Goal: Information Seeking & Learning: Learn about a topic

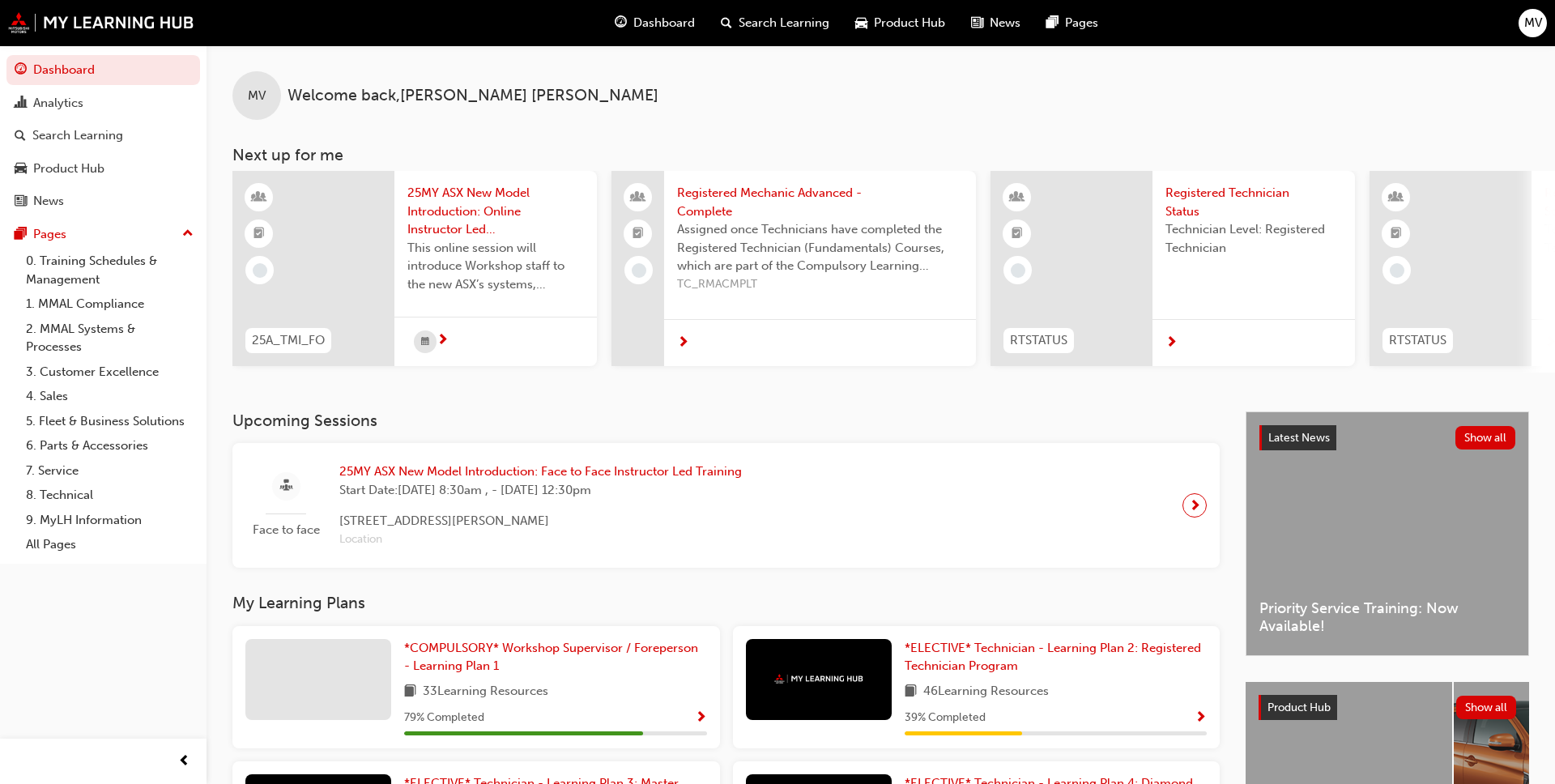
click at [809, 200] on span "Registered Technician Status" at bounding box center [1253, 202] width 176 height 37
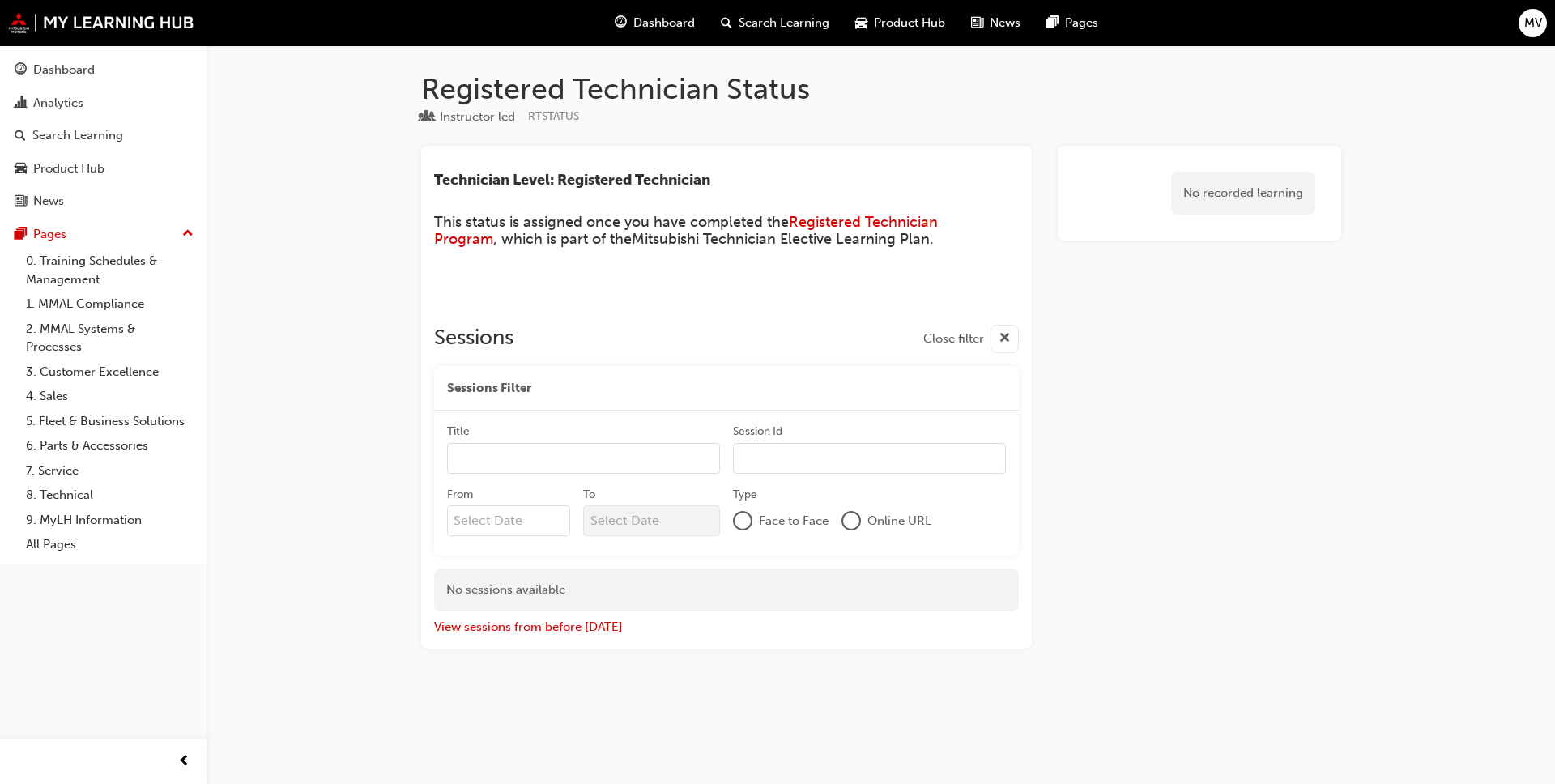
click at [657, 24] on span "Dashboard" at bounding box center [664, 23] width 62 height 19
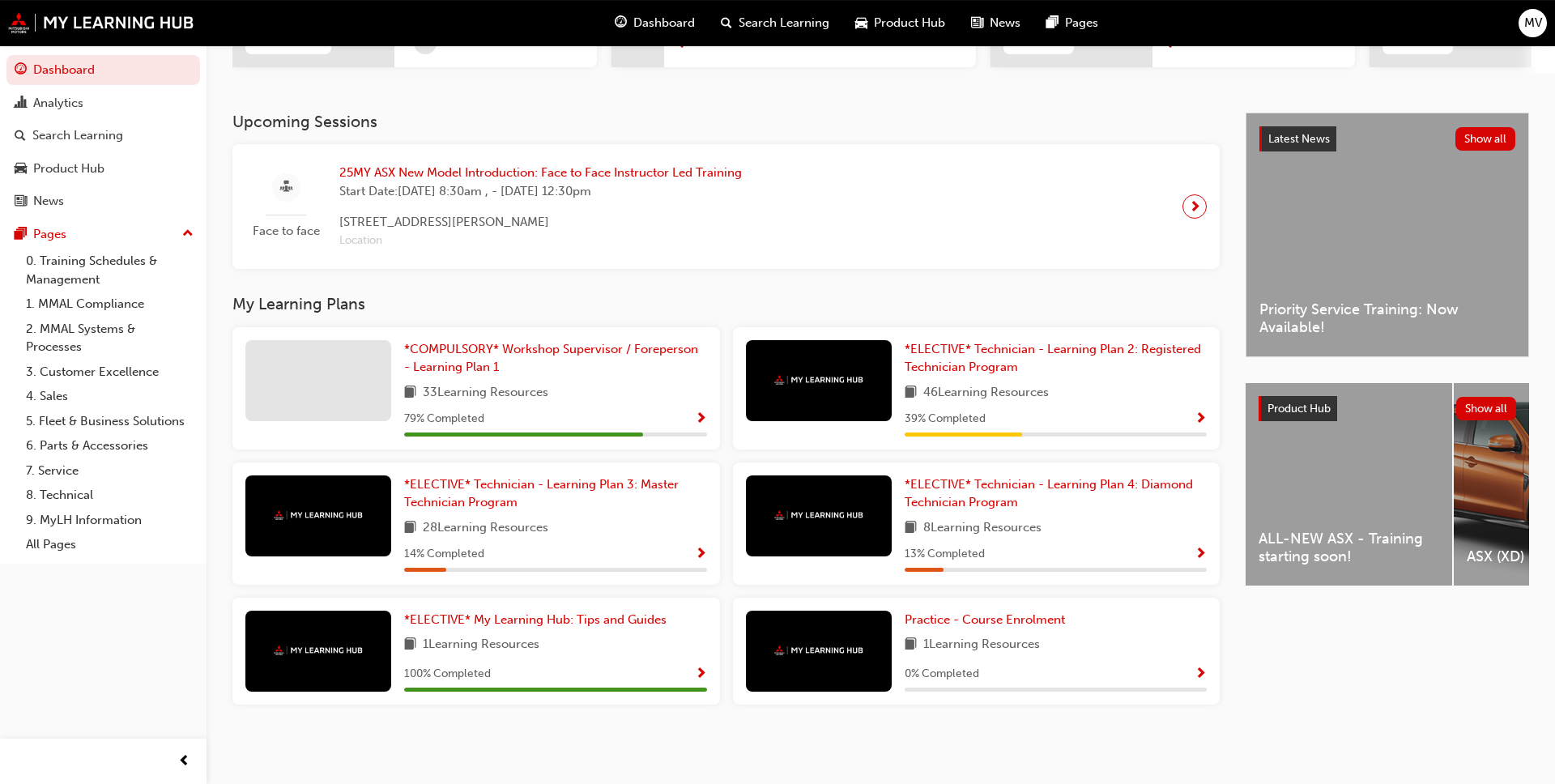
scroll to position [300, 0]
click at [809, 606] on span "Practice - Course Enrolment" at bounding box center [984, 619] width 160 height 15
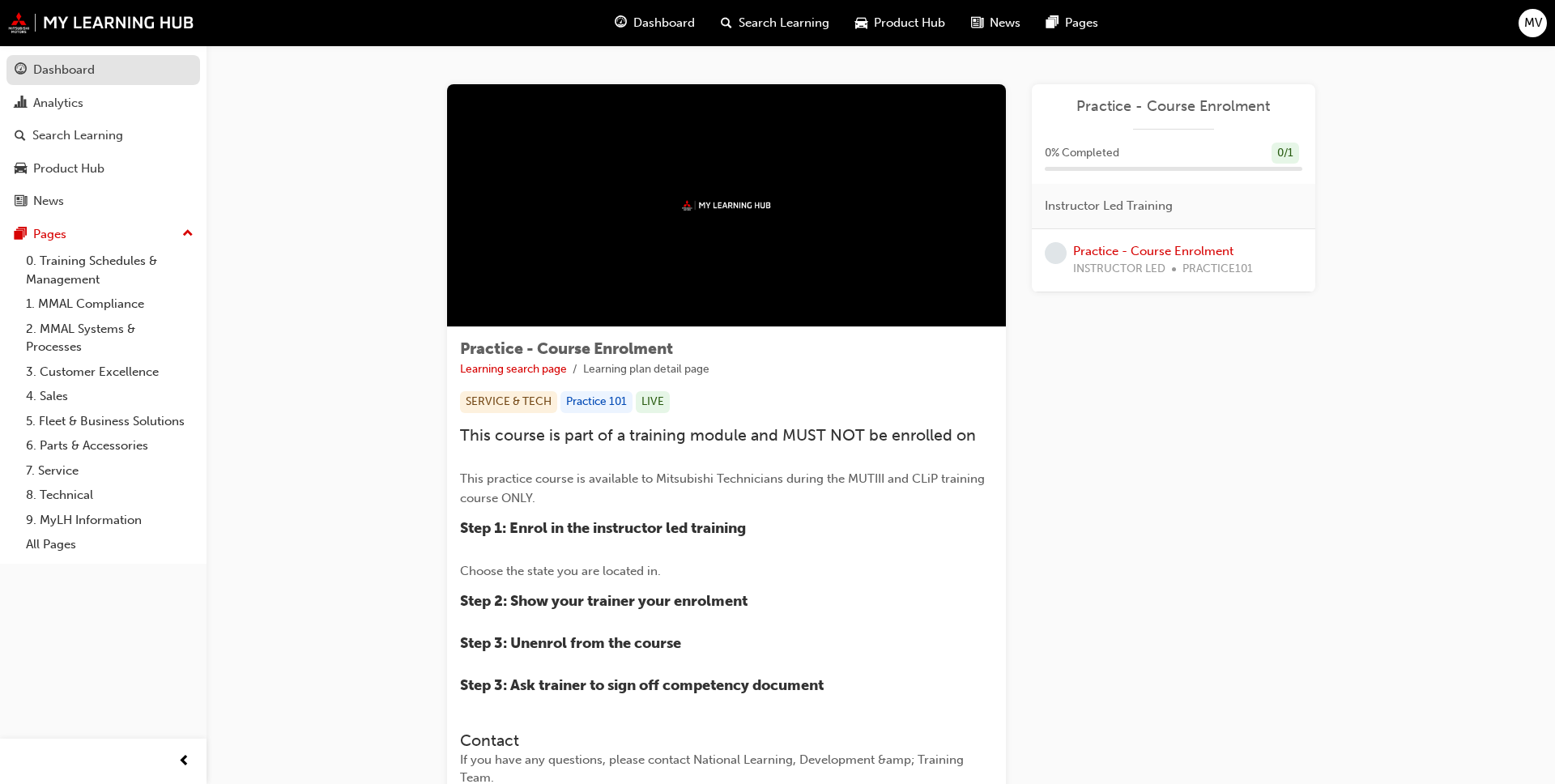
click at [100, 76] on div "Dashboard" at bounding box center [103, 70] width 177 height 21
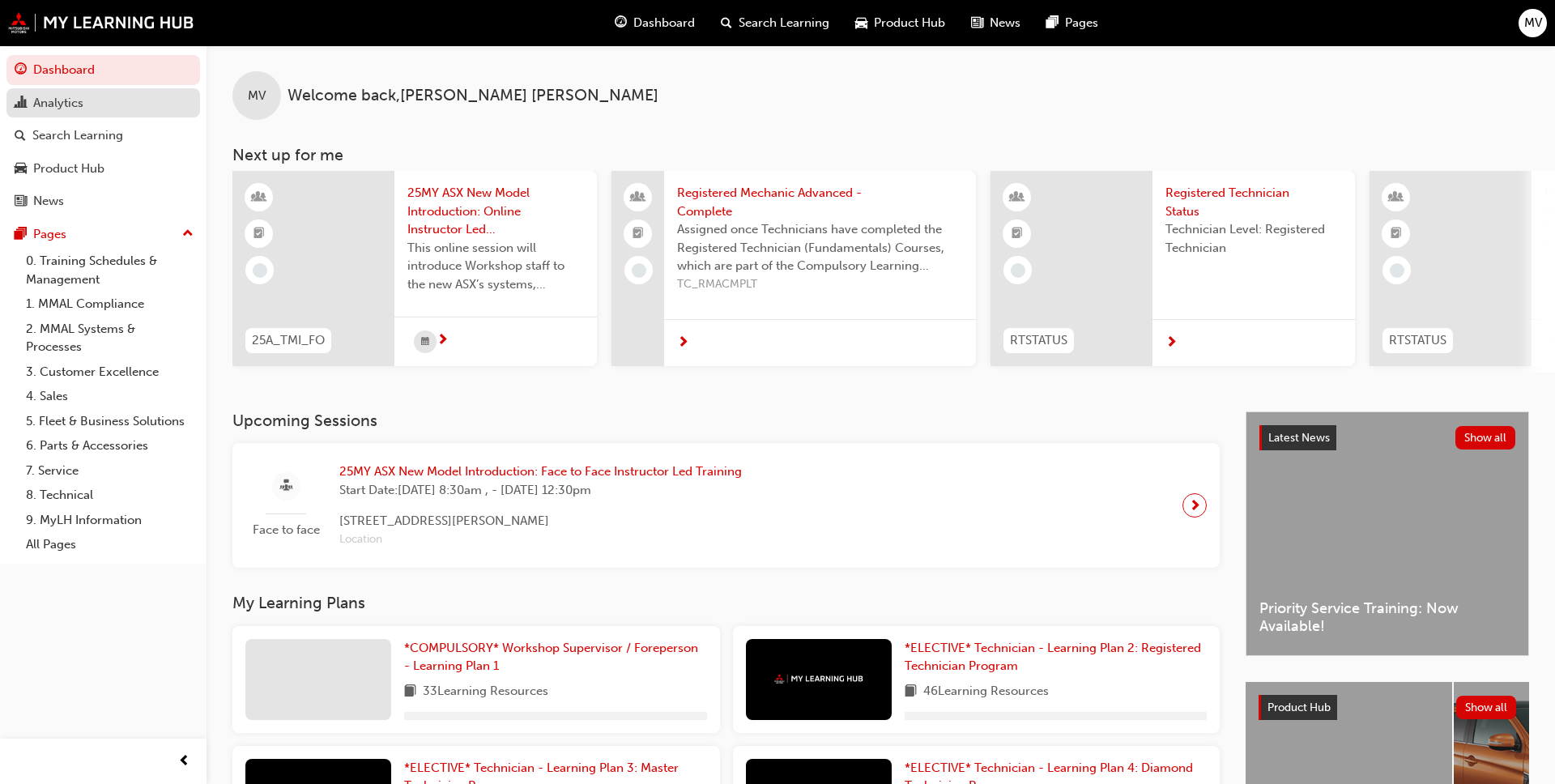
click at [56, 103] on div "Analytics" at bounding box center [58, 103] width 50 height 19
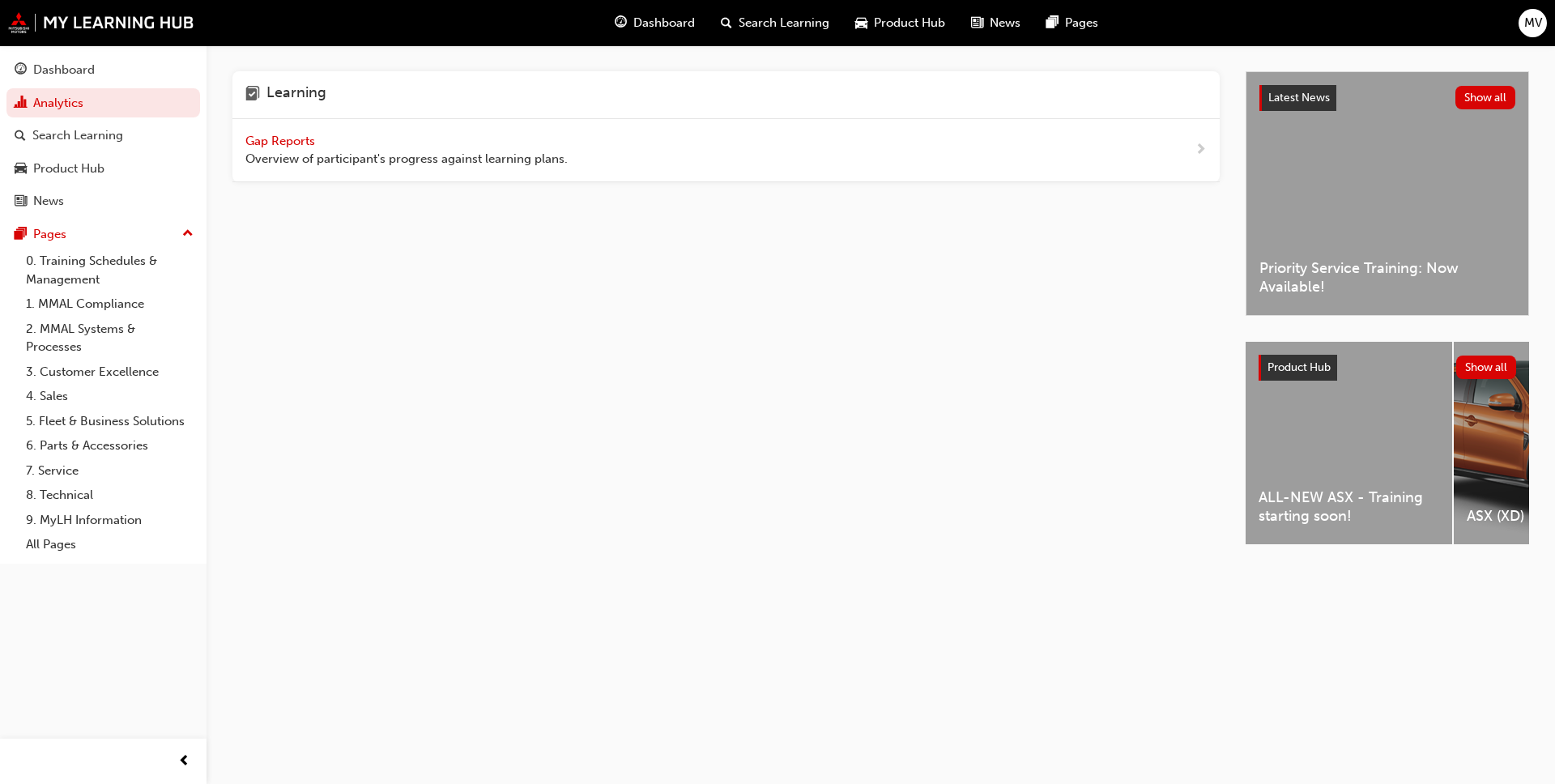
click at [274, 139] on span "Gap Reports" at bounding box center [281, 140] width 73 height 15
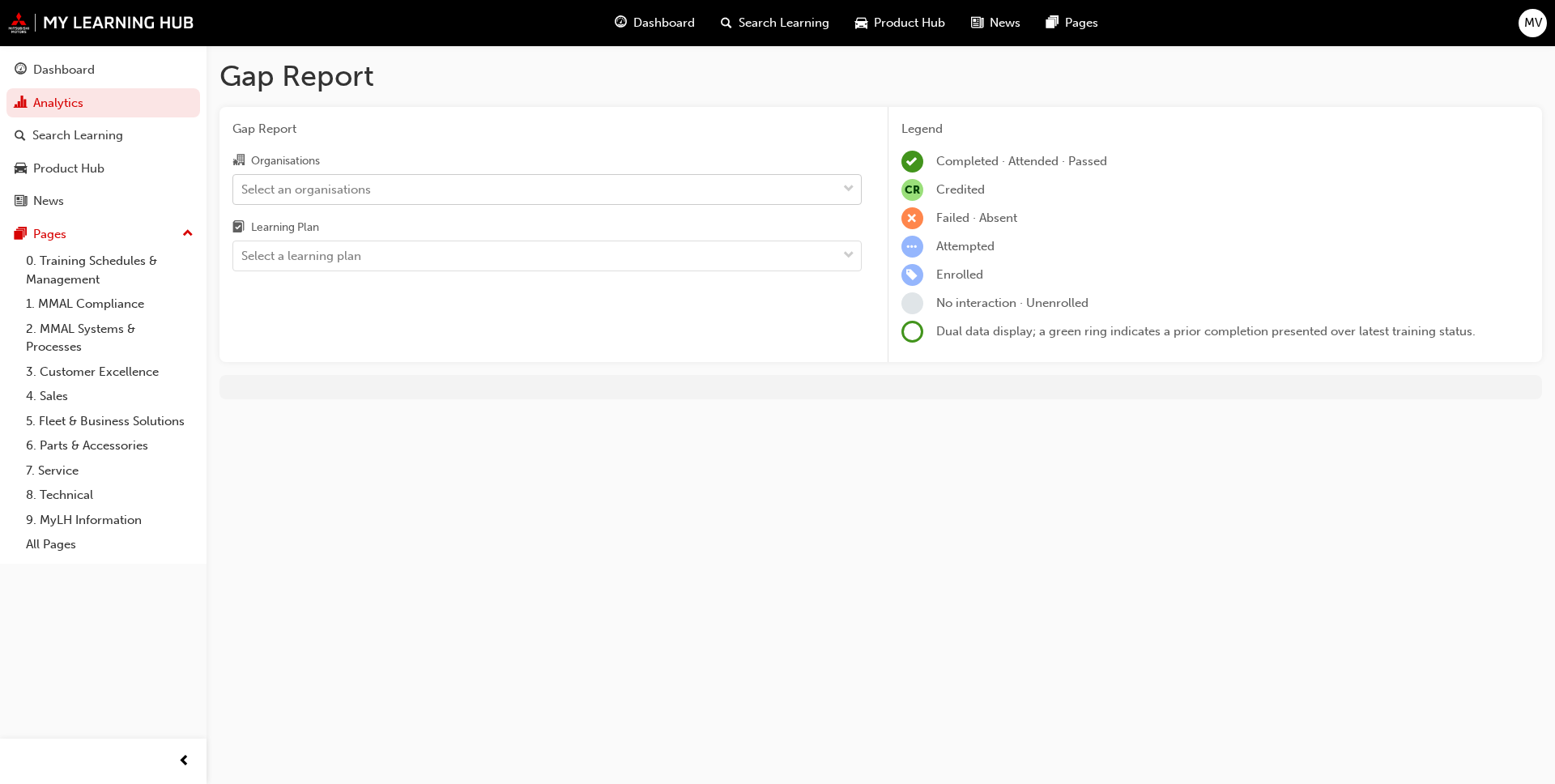
click at [809, 190] on span "down-icon" at bounding box center [848, 189] width 11 height 21
click at [243, 190] on input "Organisations Select an organisations" at bounding box center [242, 188] width 2 height 14
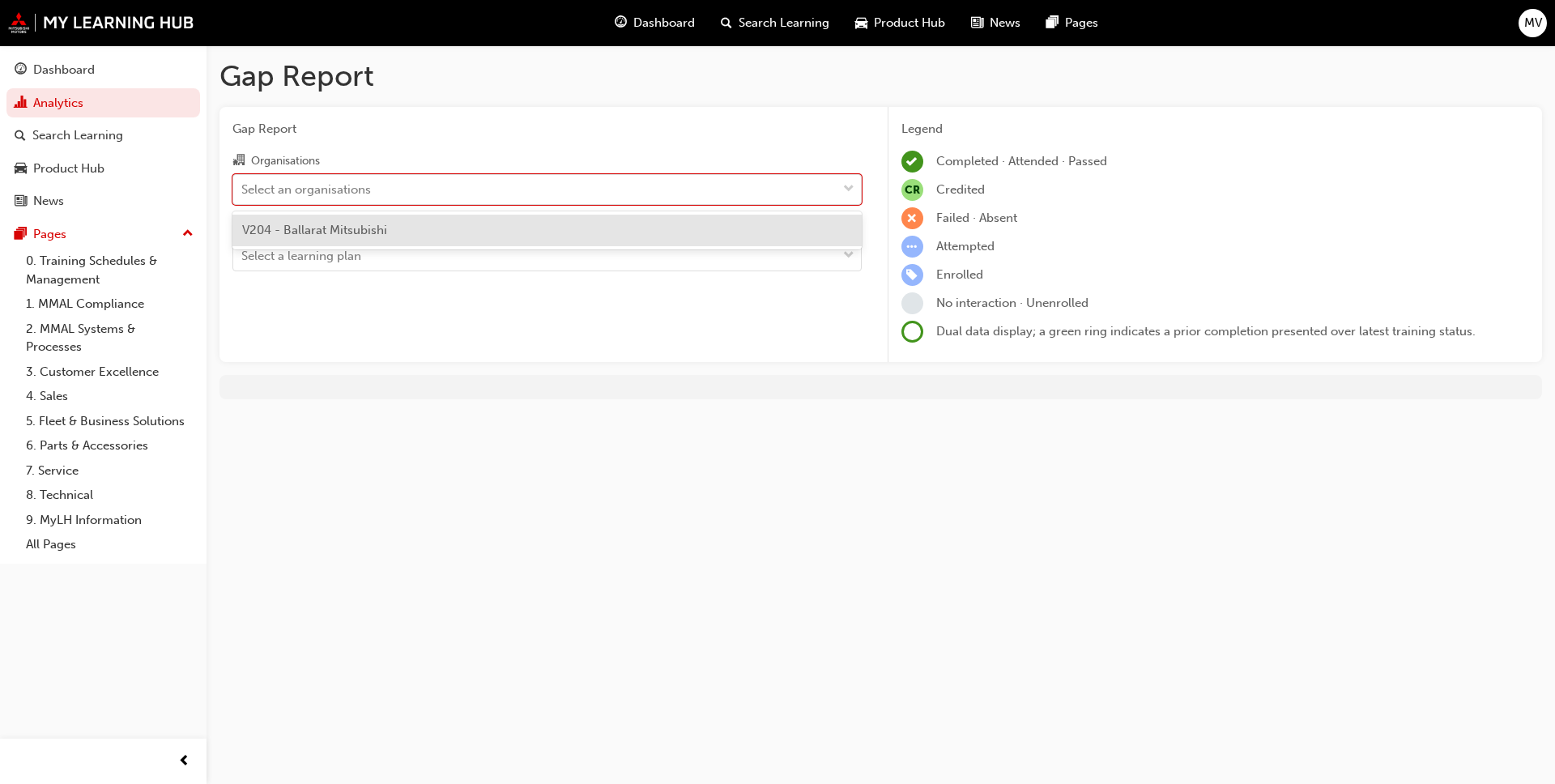
click at [494, 229] on div "V204 - Ballarat Mitsubishi" at bounding box center [547, 230] width 630 height 32
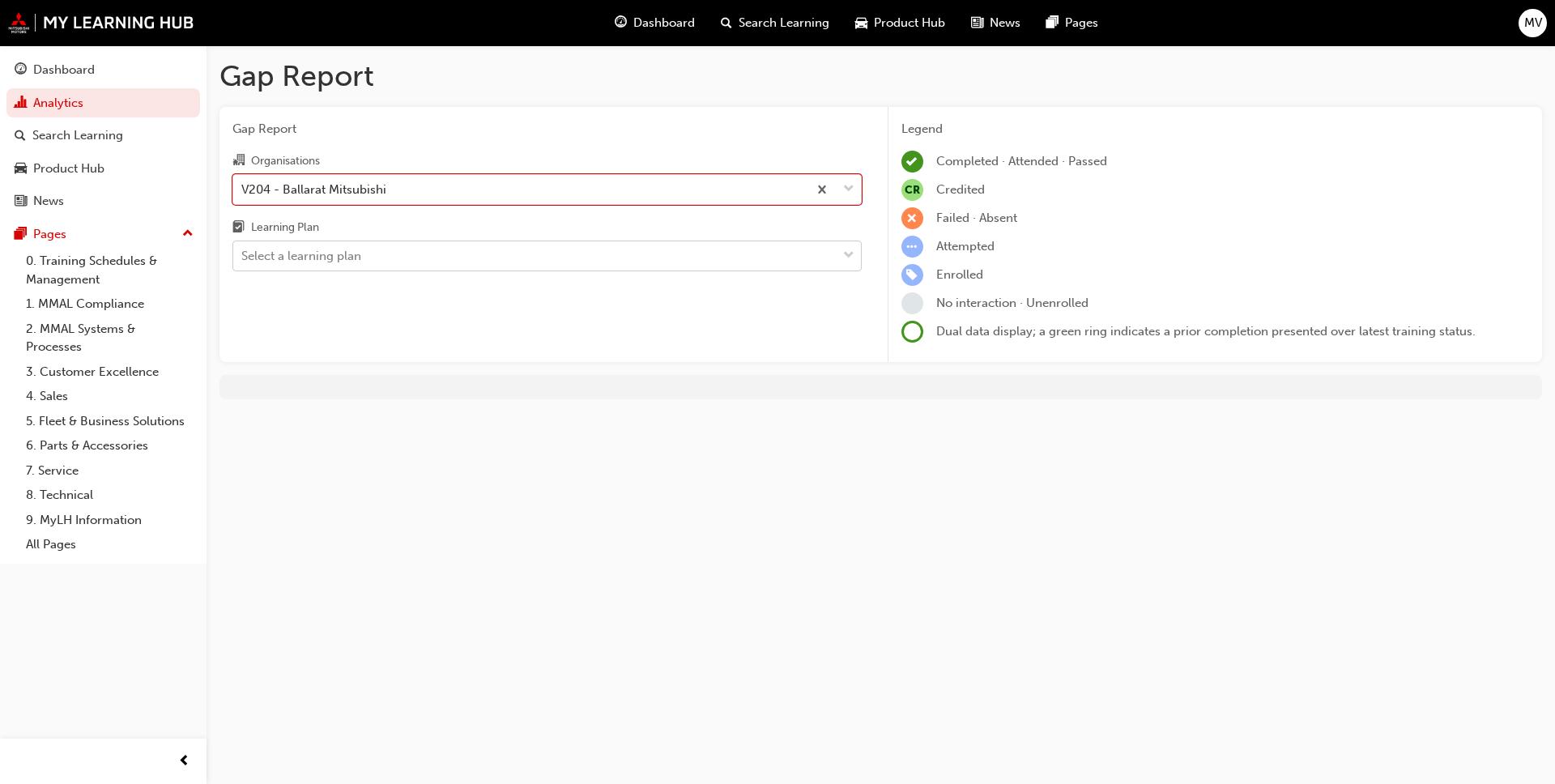
click at [809, 253] on span "down-icon" at bounding box center [848, 256] width 11 height 21
click at [243, 253] on input "Learning Plan Select a learning plan" at bounding box center [242, 256] width 2 height 14
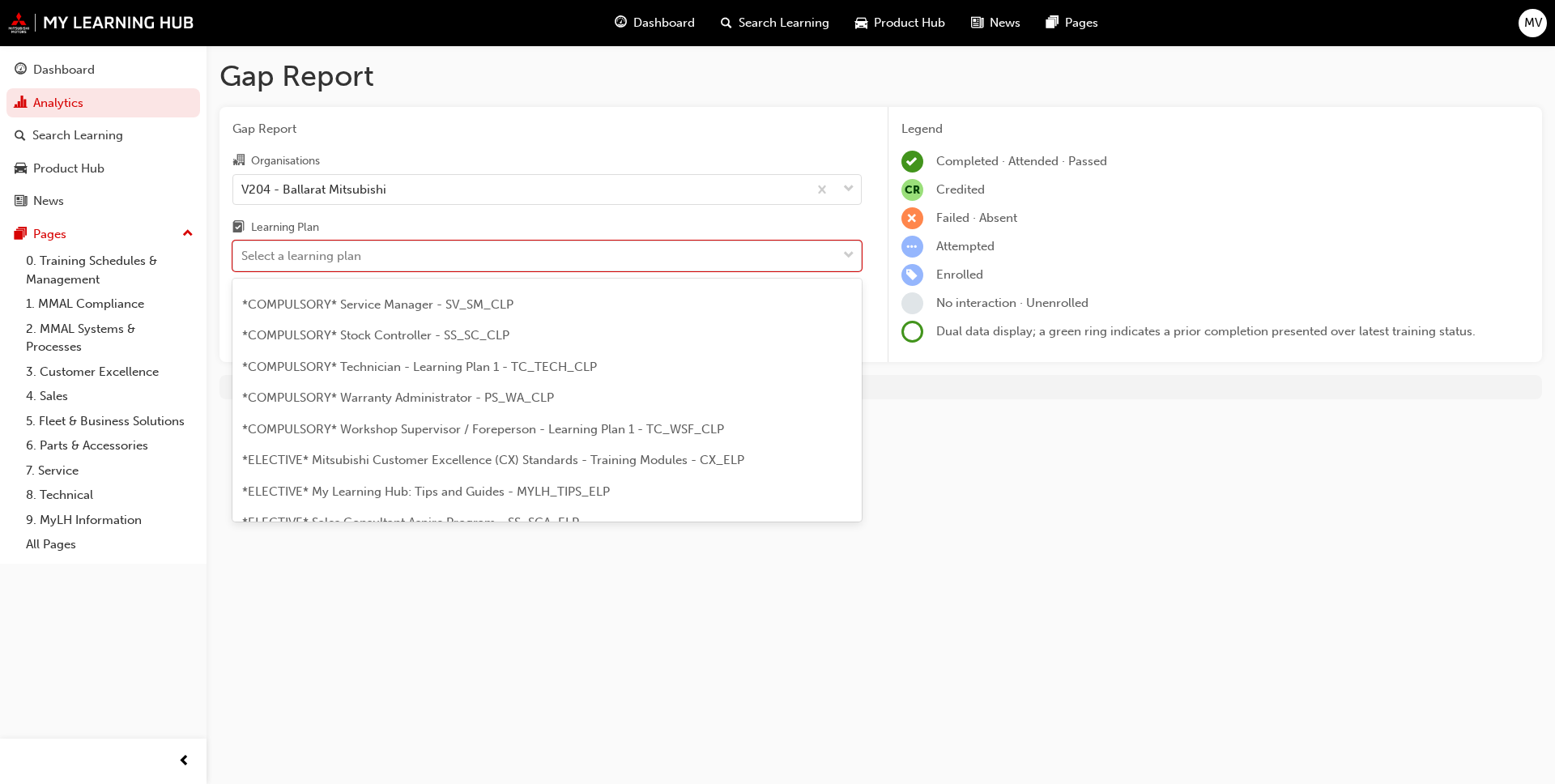
scroll to position [612, 0]
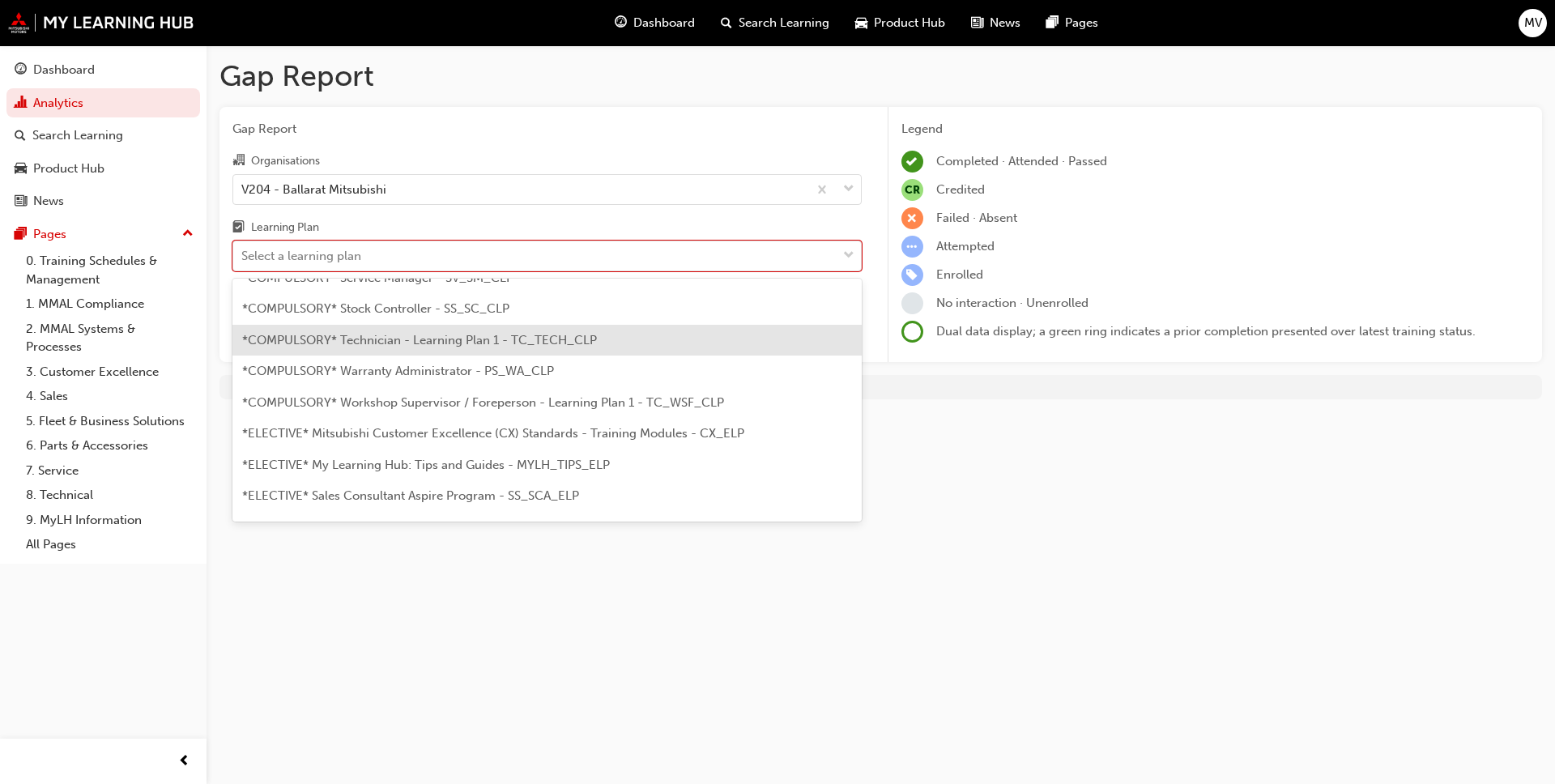
click at [464, 343] on span "*COMPULSORY* Technician - Learning Plan 1 - TC_TECH_CLP" at bounding box center [419, 339] width 355 height 15
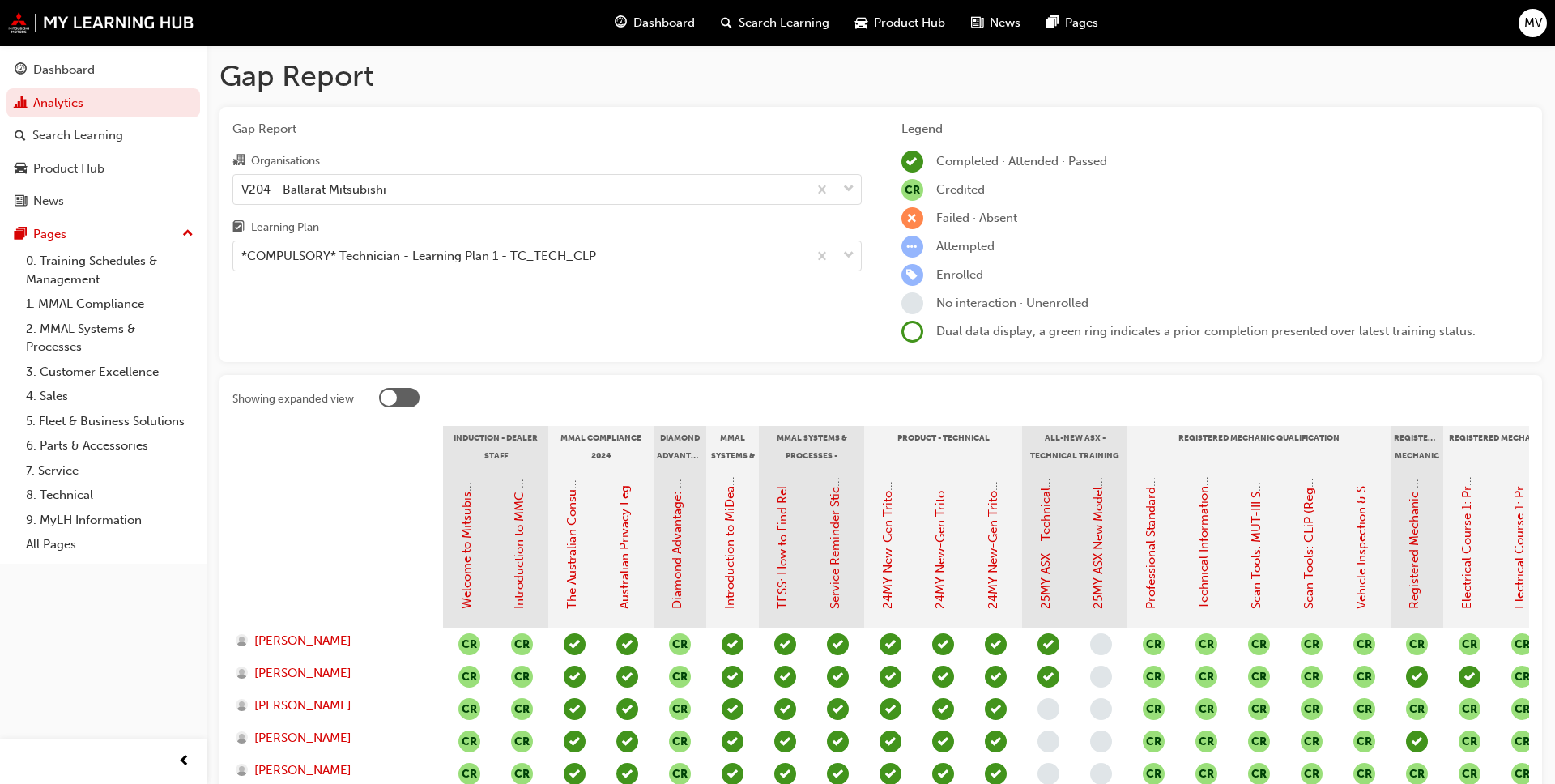
click at [405, 391] on div at bounding box center [399, 398] width 40 height 20
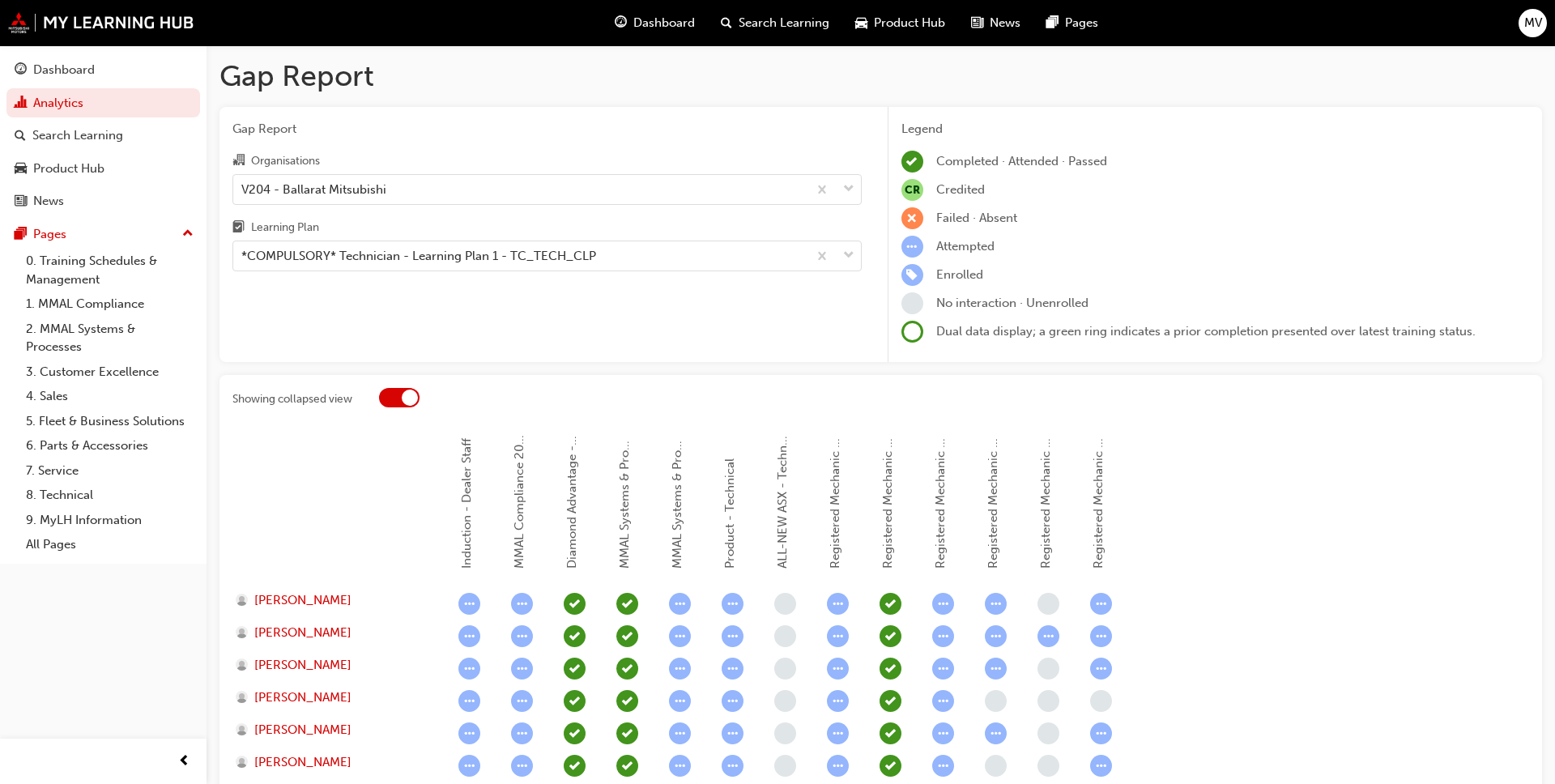
scroll to position [166, 0]
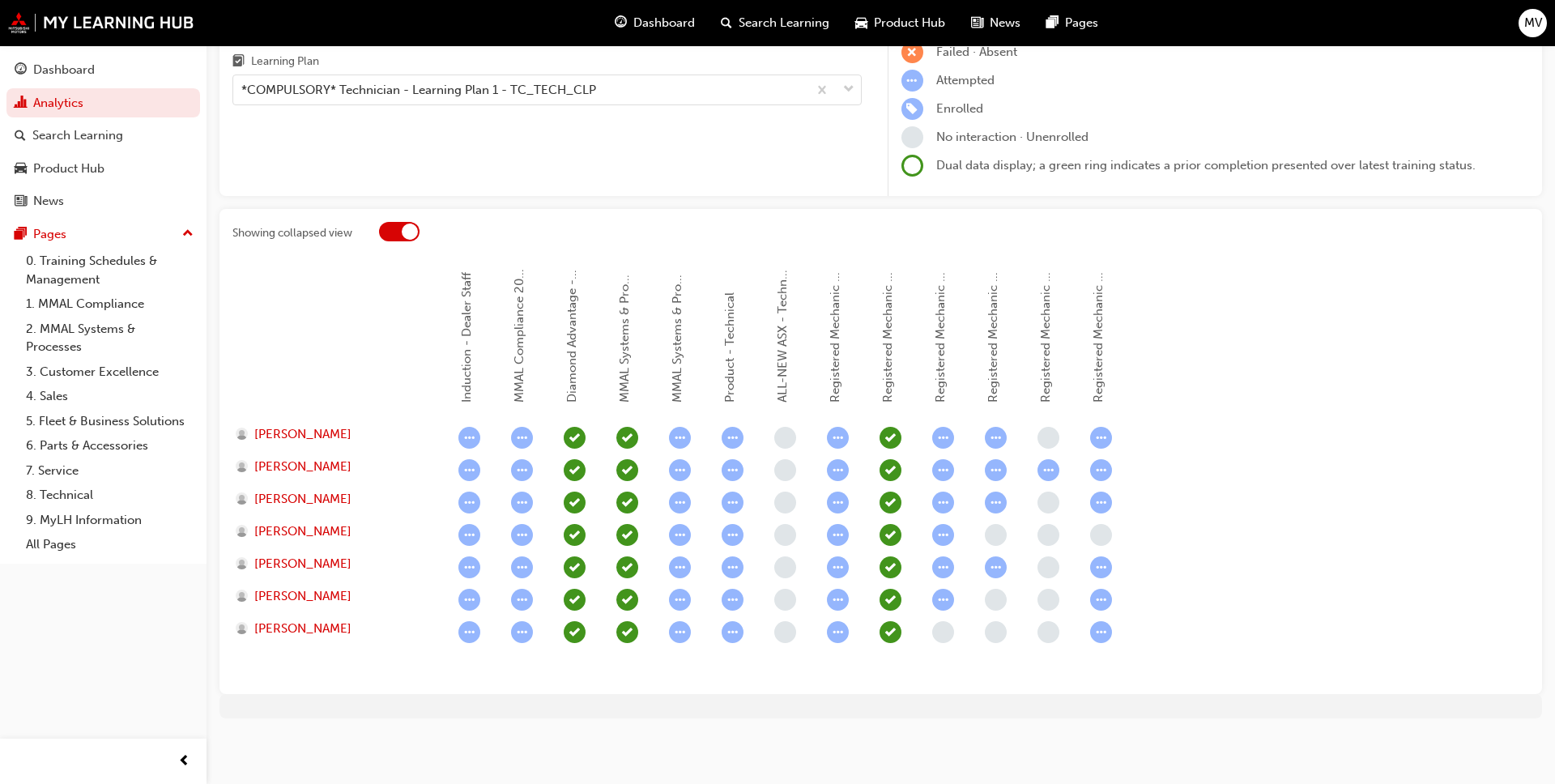
click at [398, 234] on div at bounding box center [399, 231] width 40 height 20
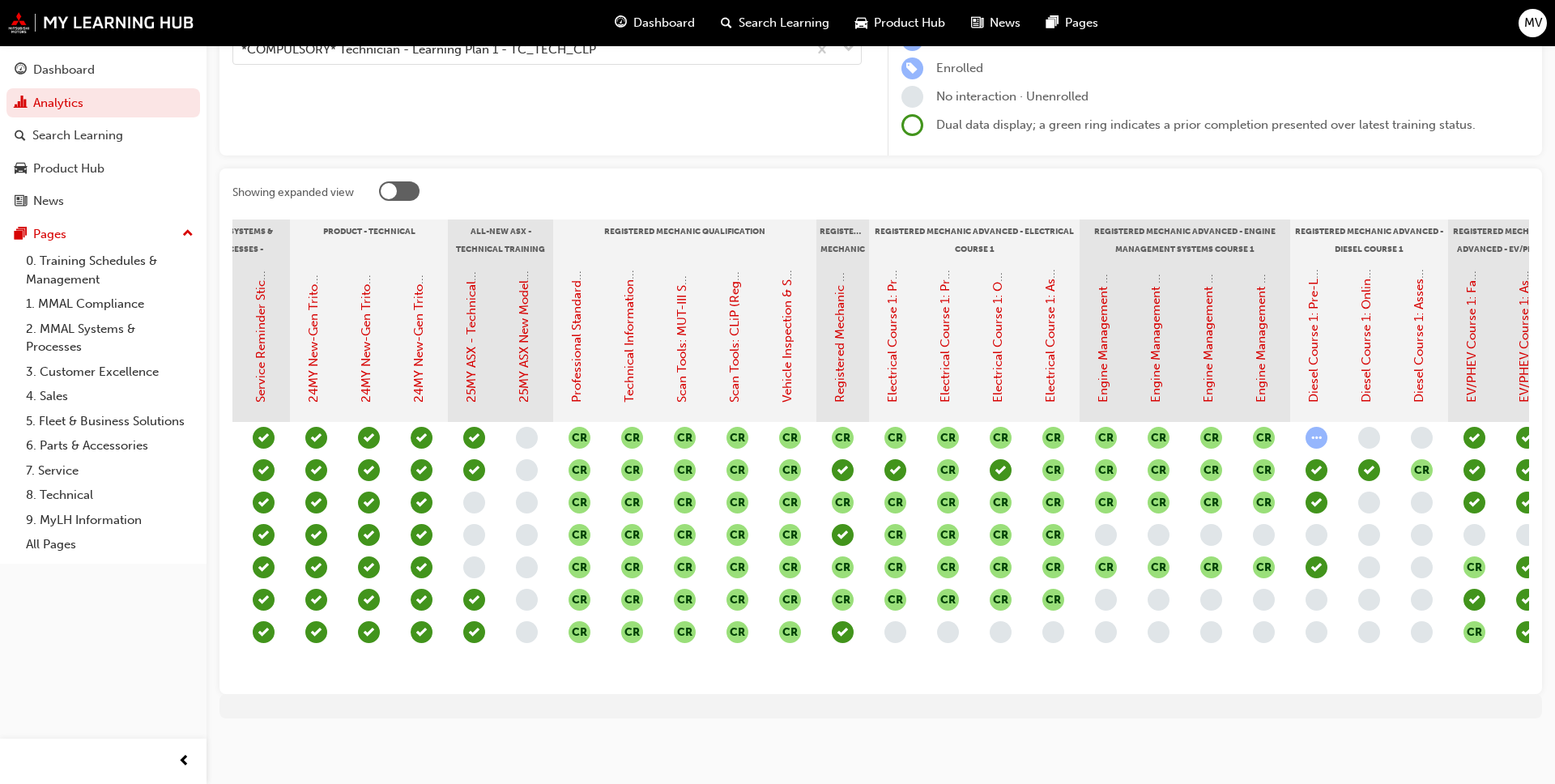
scroll to position [0, 651]
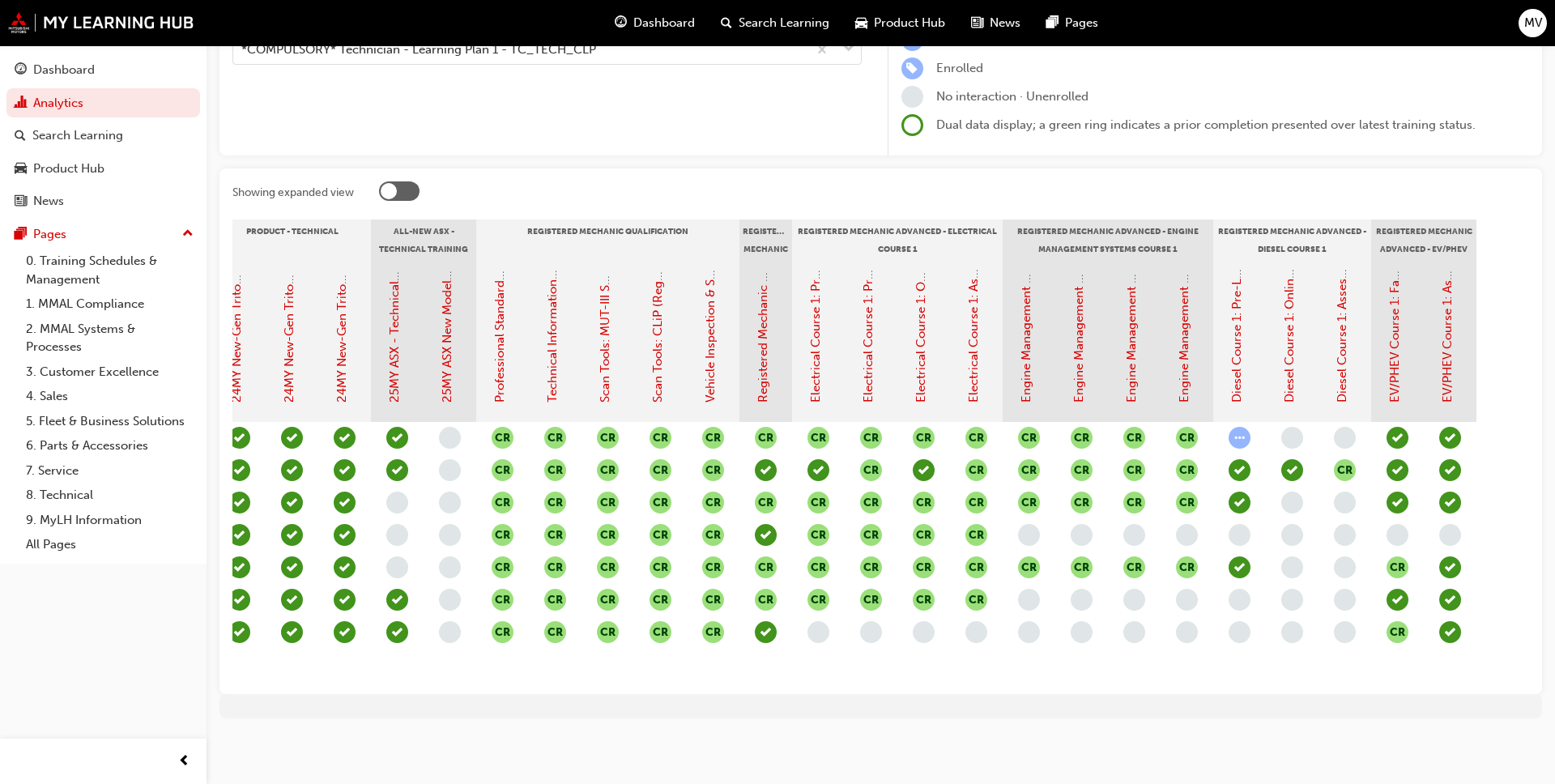
click at [259, 606] on div "CR CR CR CR CR CR CR CR CR CR CR CR CR CR CR CR CR CR CR CR CR CR CR CR CR CR C…" at bounding box center [660, 551] width 1737 height 259
click at [269, 606] on div "CR CR CR CR CR CR CR CR CR CR CR CR CR CR CR CR CR CR CR CR CR CR CR CR CR CR C…" at bounding box center [660, 551] width 1737 height 259
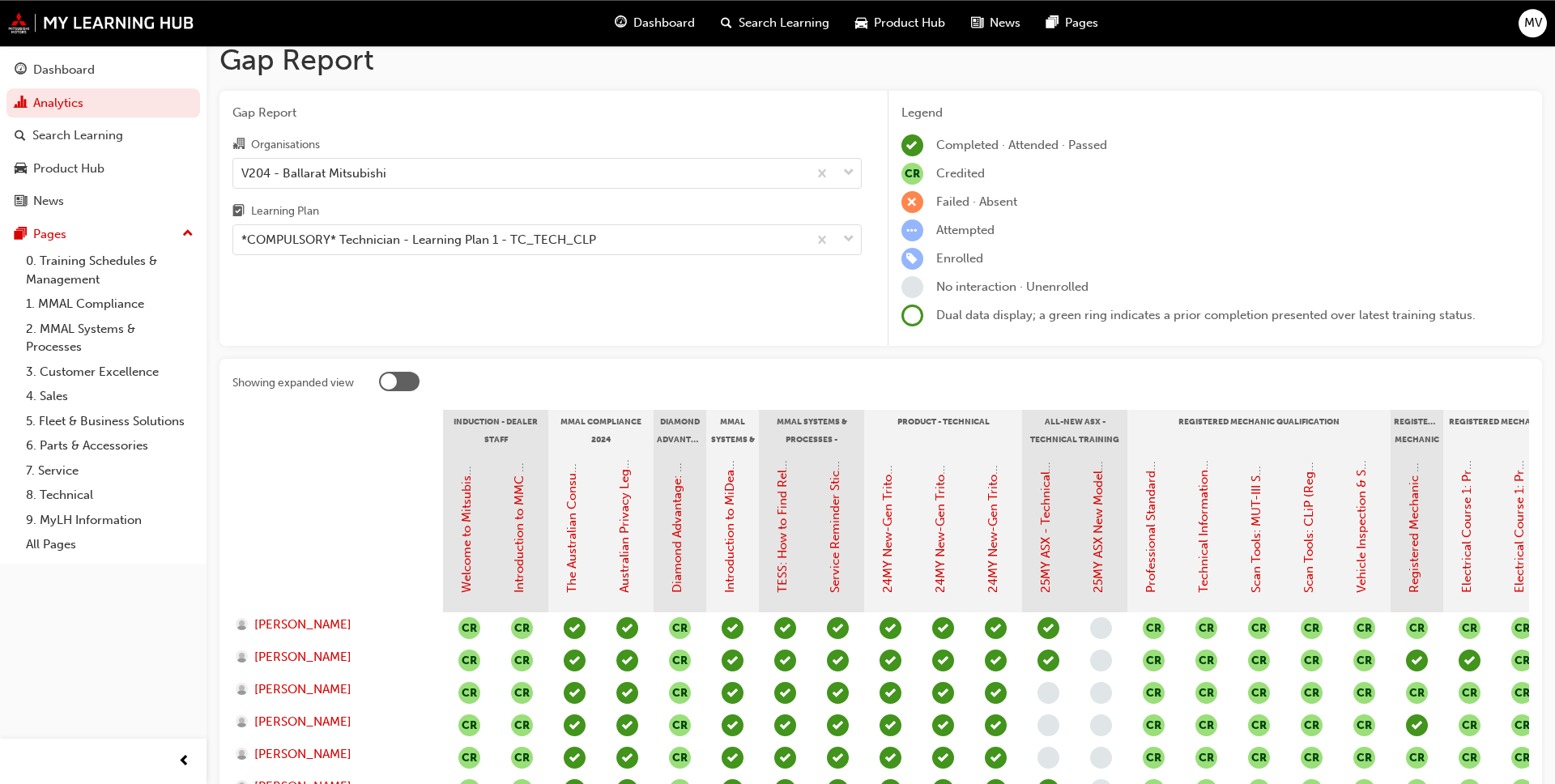
scroll to position [0, 0]
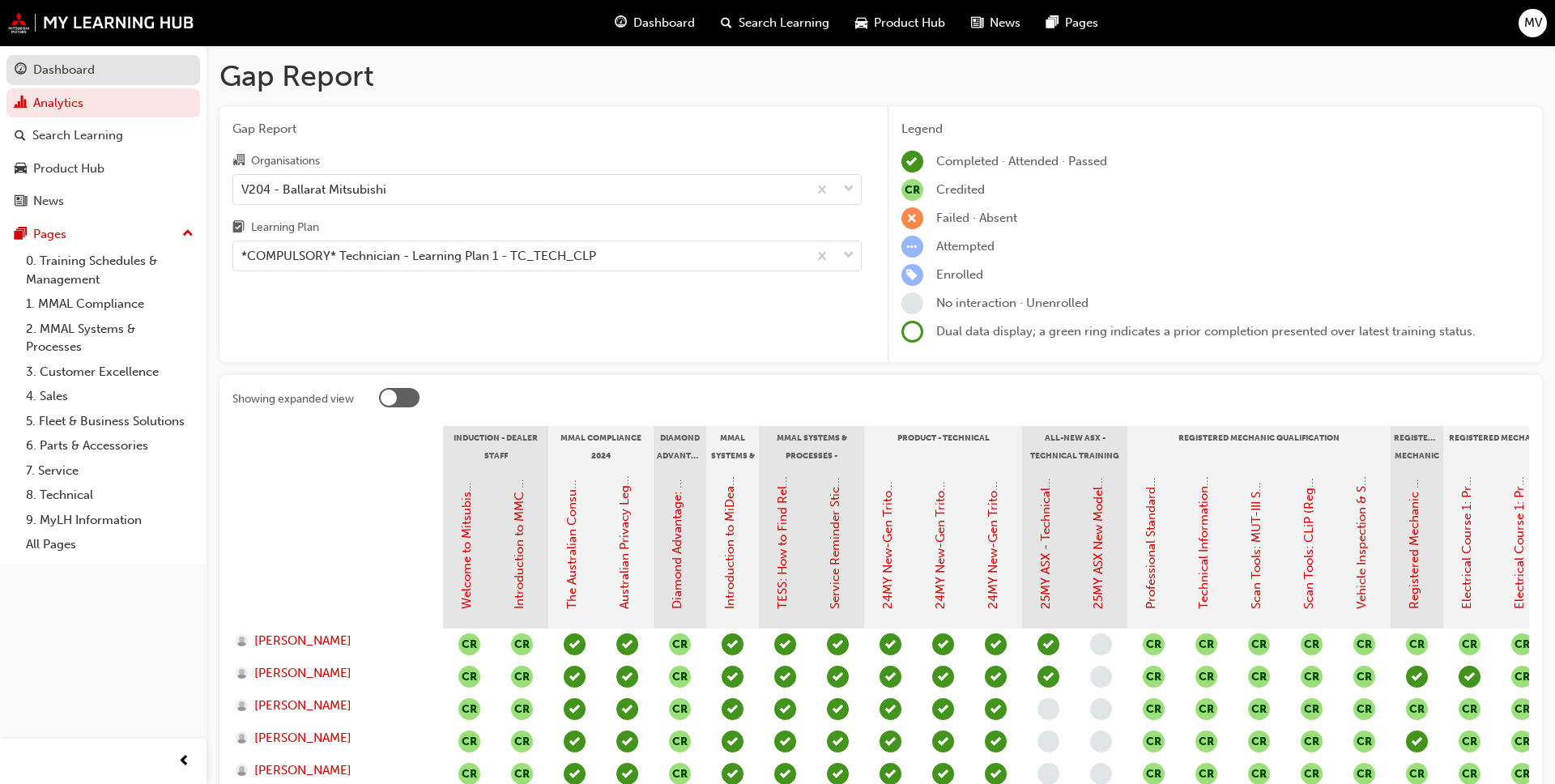
click at [60, 74] on div "Dashboard" at bounding box center [64, 70] width 62 height 19
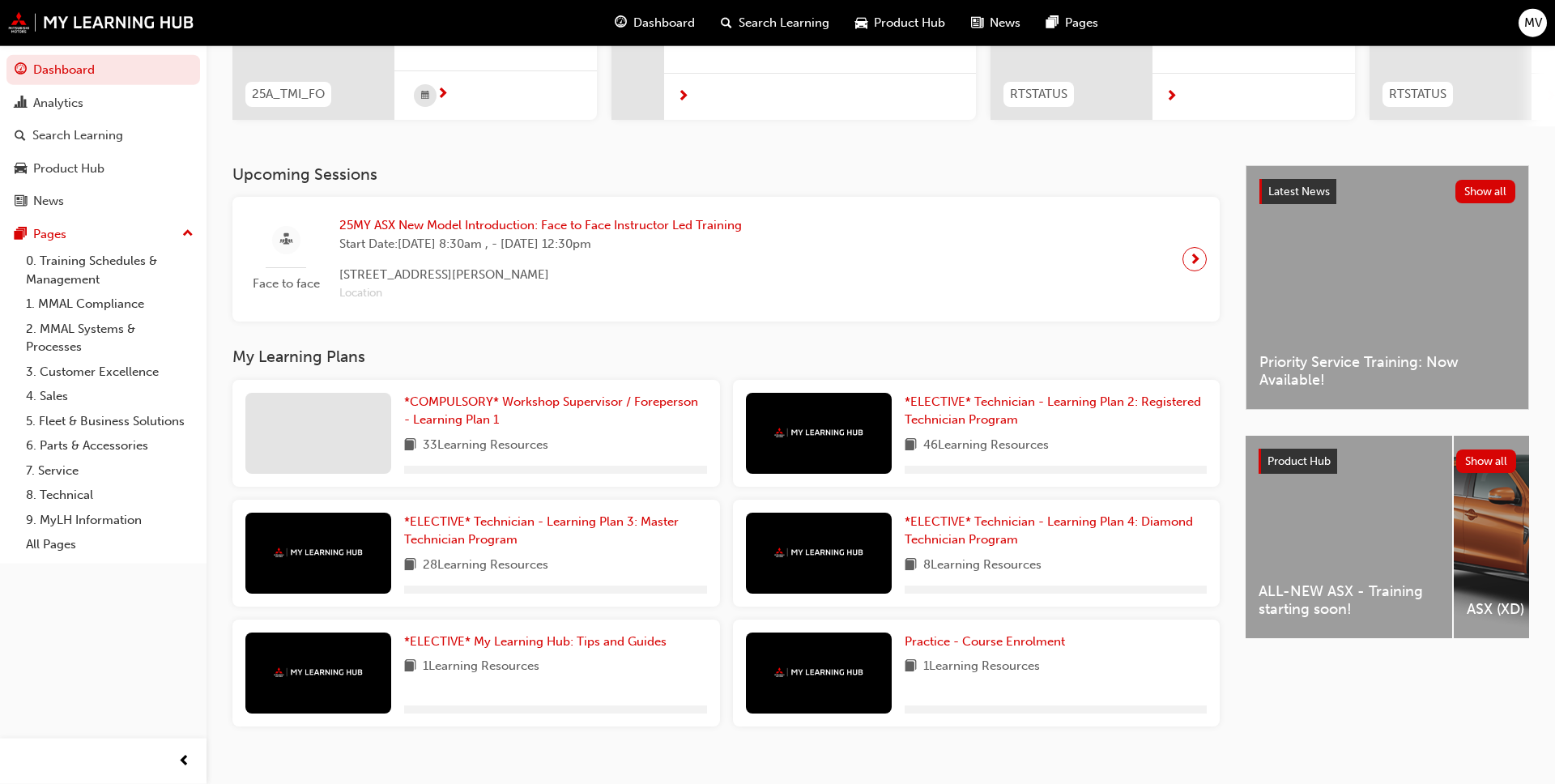
scroll to position [248, 0]
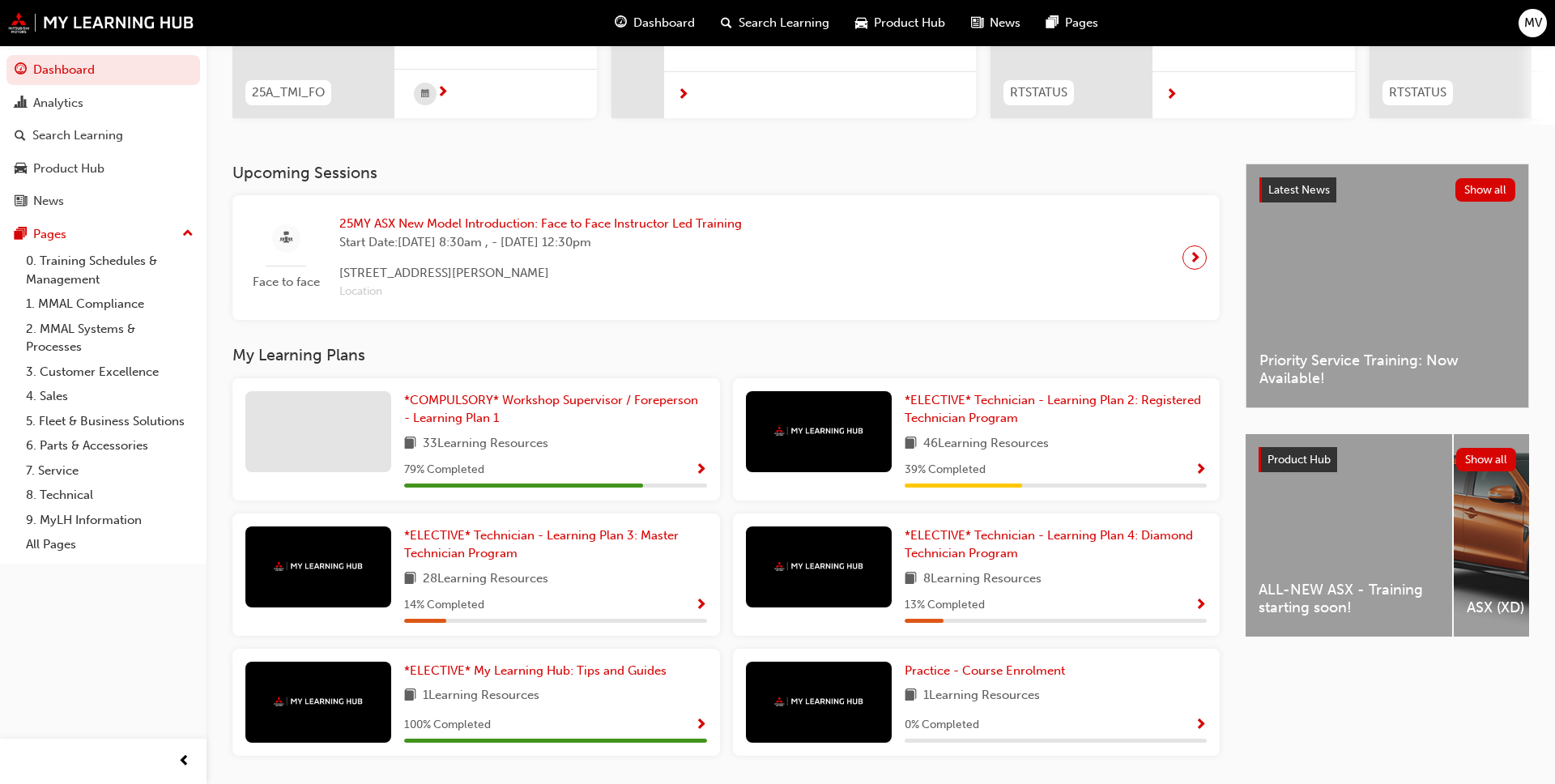
click at [322, 404] on div at bounding box center [318, 431] width 145 height 81
click at [507, 411] on link "*COMPULSORY* Workshop Supervisor / Foreperson - Learning Plan 1" at bounding box center [555, 409] width 303 height 37
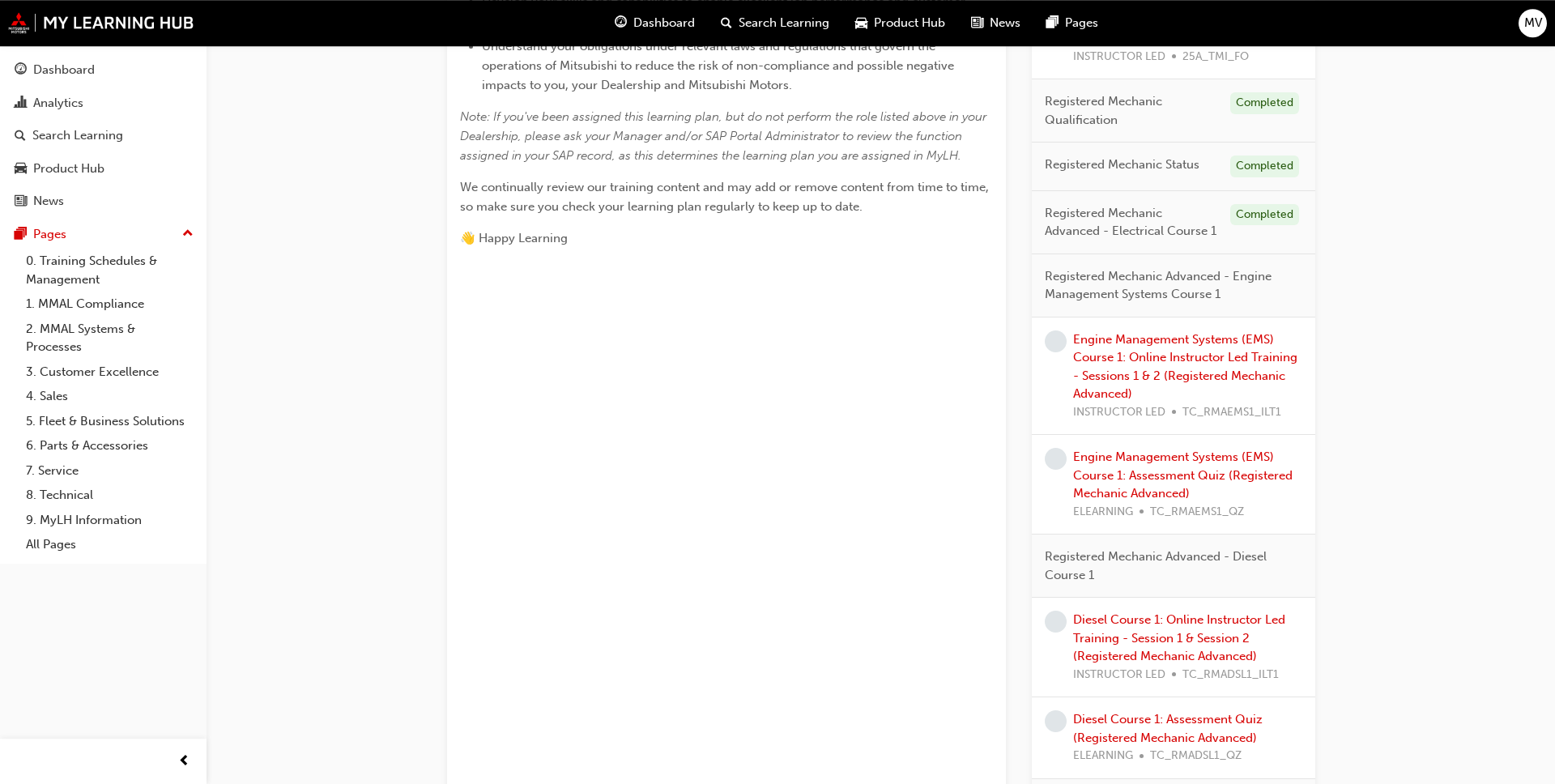
scroll to position [661, 0]
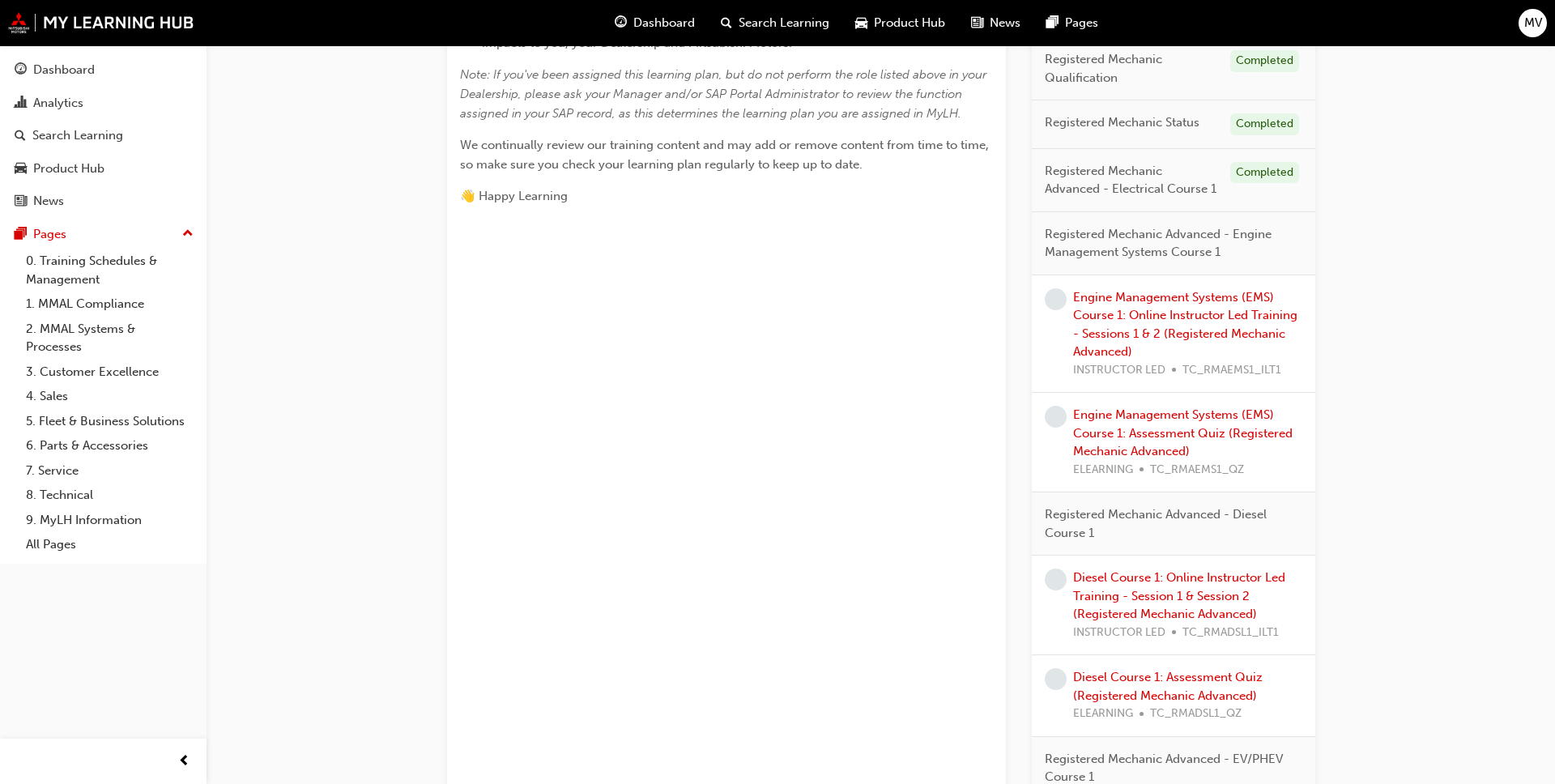
click at [809, 298] on span "learningRecordVerb_NONE-icon" at bounding box center [1055, 299] width 22 height 22
click at [809, 310] on link "Engine Management Systems (EMS) Course 1: Online Instructor Led Training - Sess…" at bounding box center [1185, 324] width 224 height 69
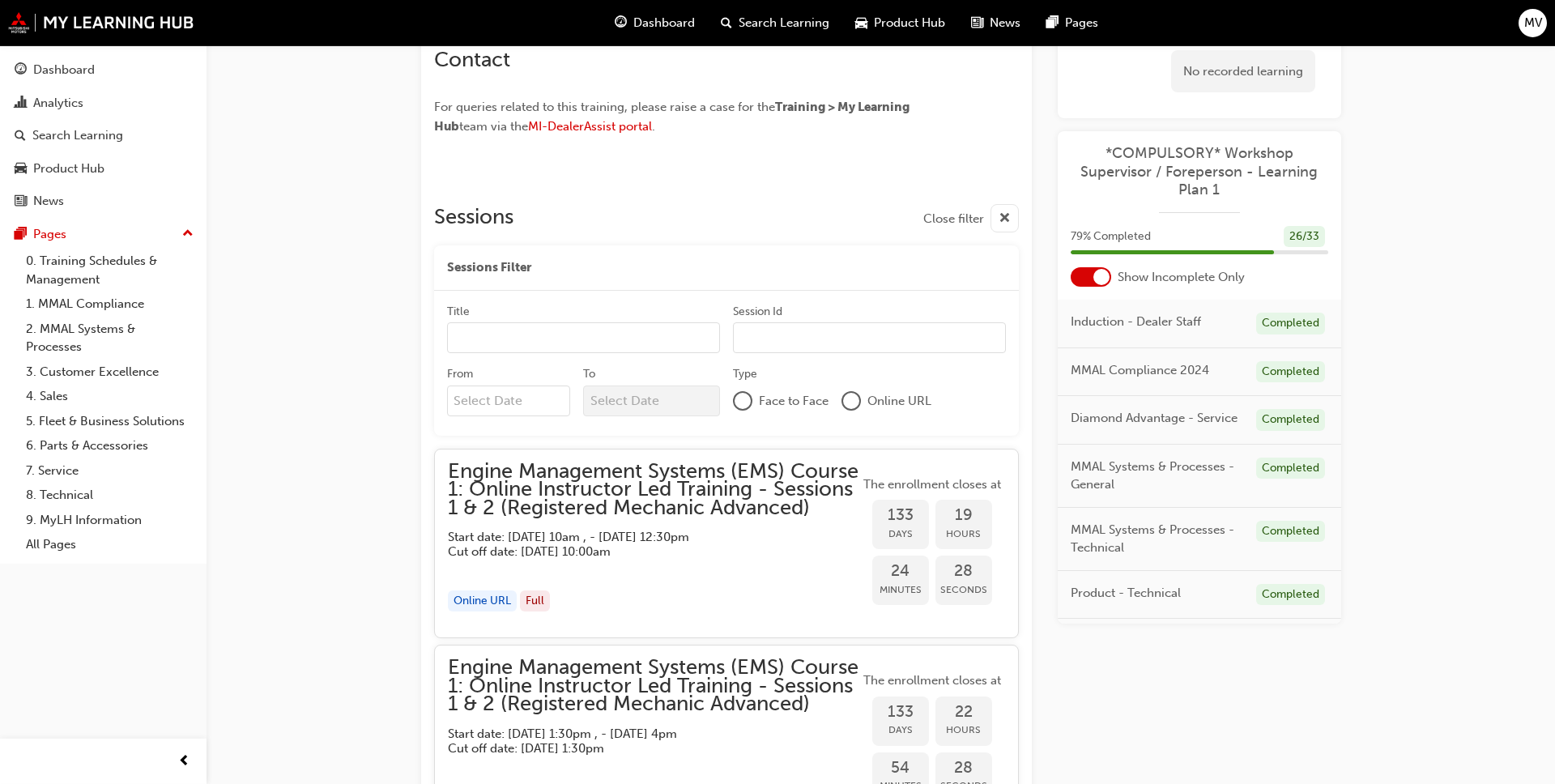
scroll to position [1151, 0]
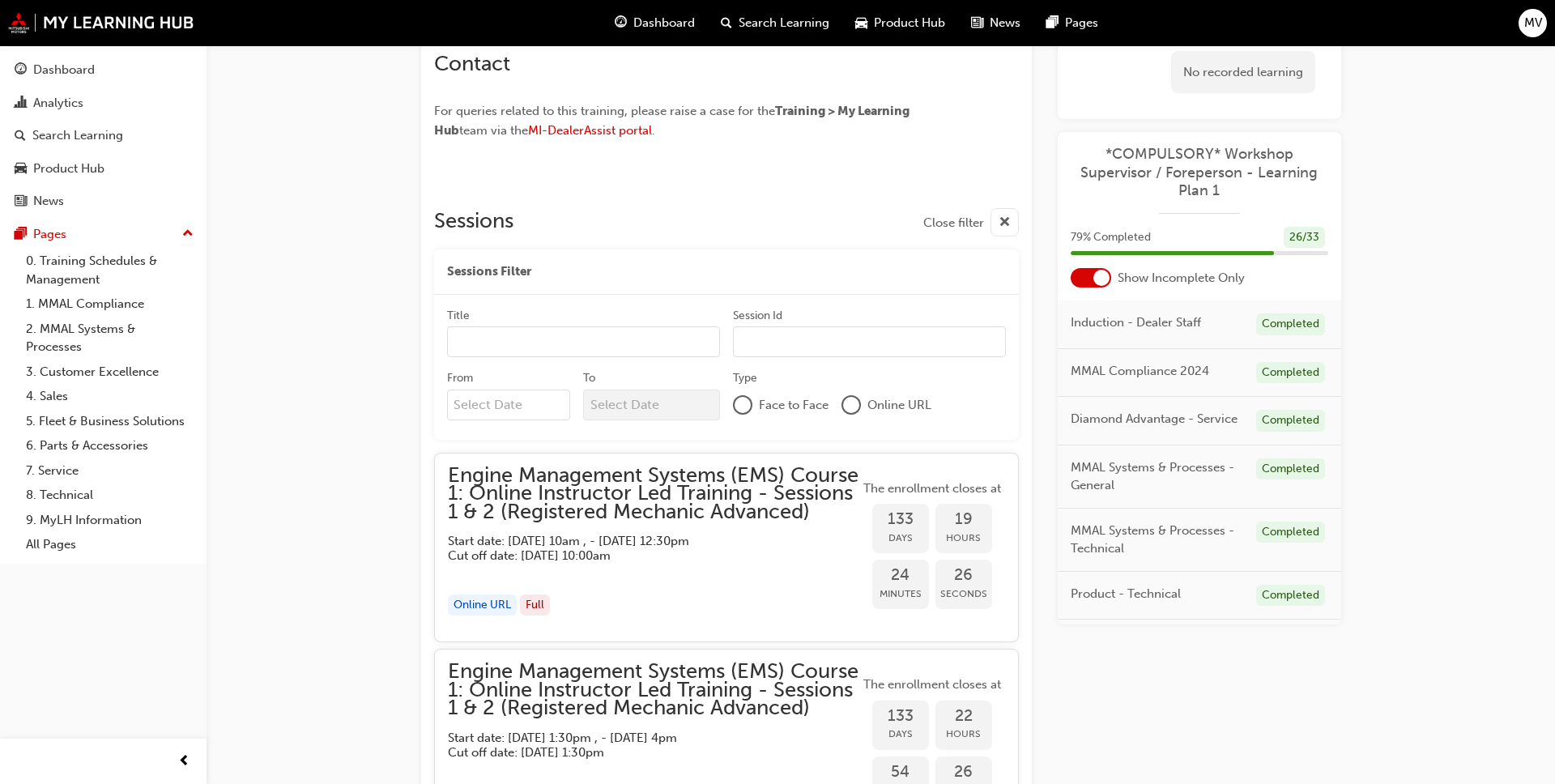
click at [464, 341] on input "Title" at bounding box center [583, 342] width 273 height 31
click at [476, 606] on div "Online URL" at bounding box center [482, 605] width 68 height 22
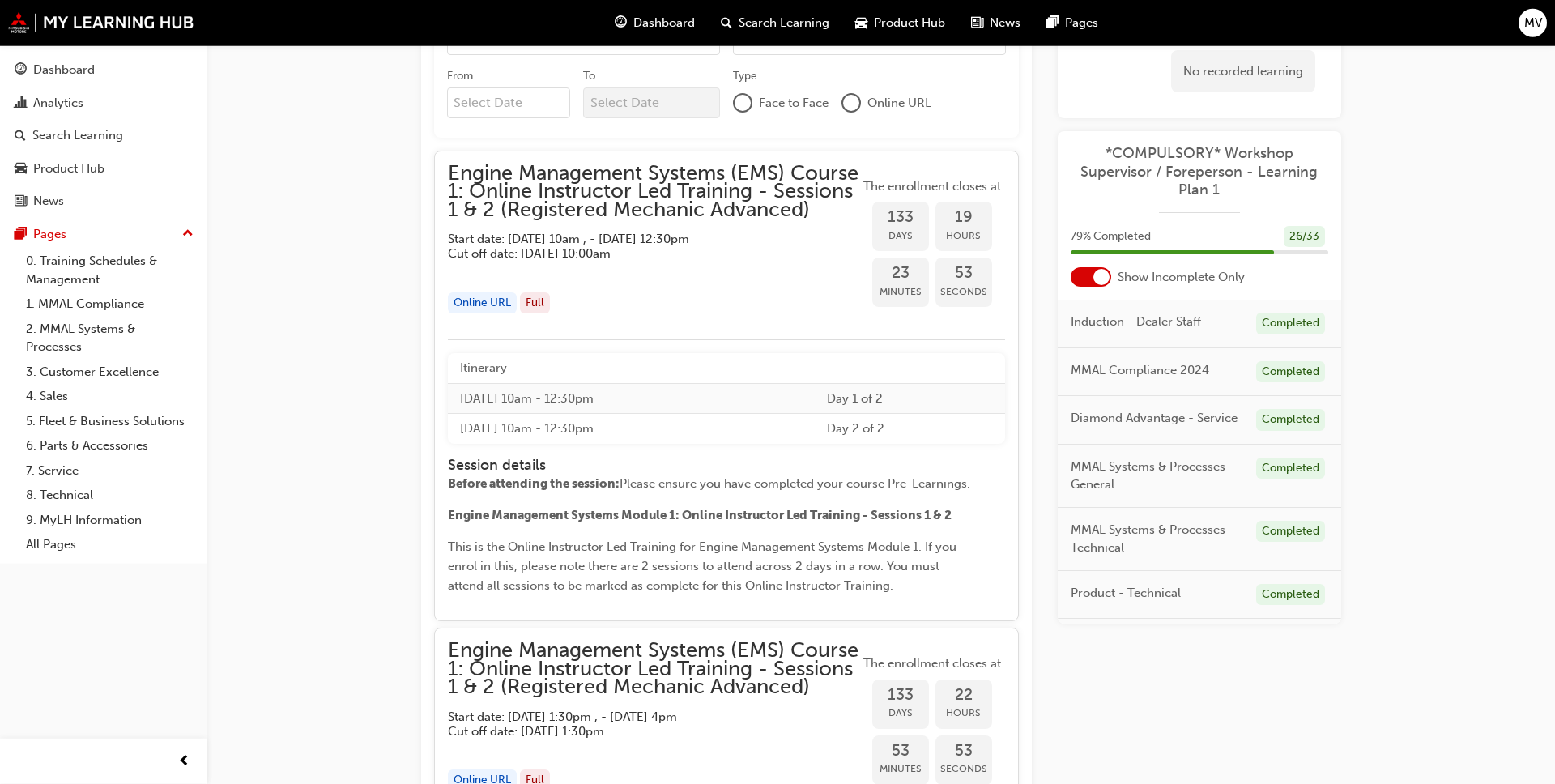
scroll to position [1482, 0]
